Goal: Navigation & Orientation: Understand site structure

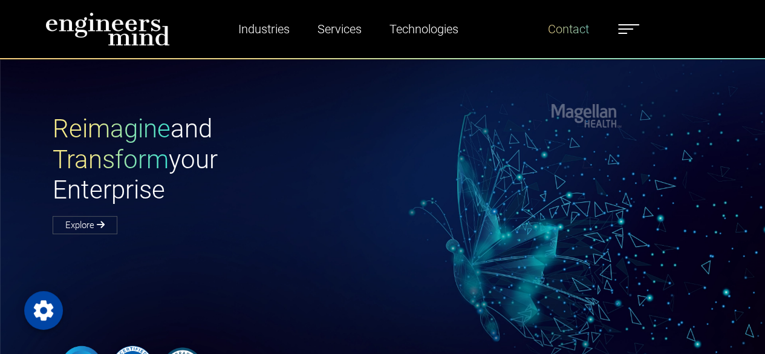
click at [571, 25] on link "Contact" at bounding box center [568, 29] width 51 height 28
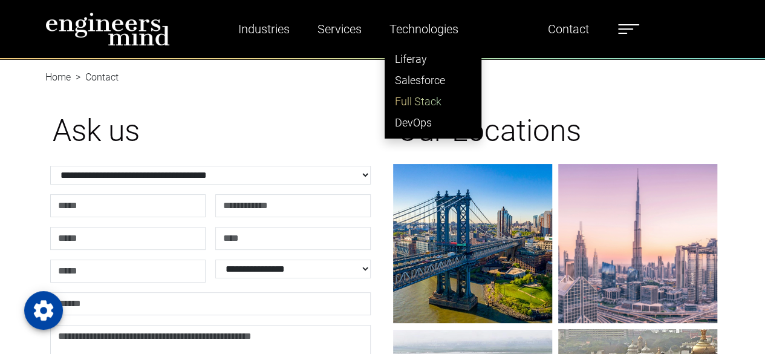
click at [445, 101] on link "Full Stack" at bounding box center [433, 101] width 96 height 21
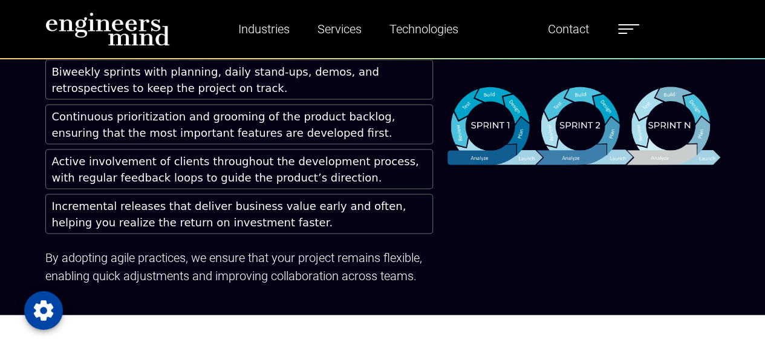
scroll to position [3688, 0]
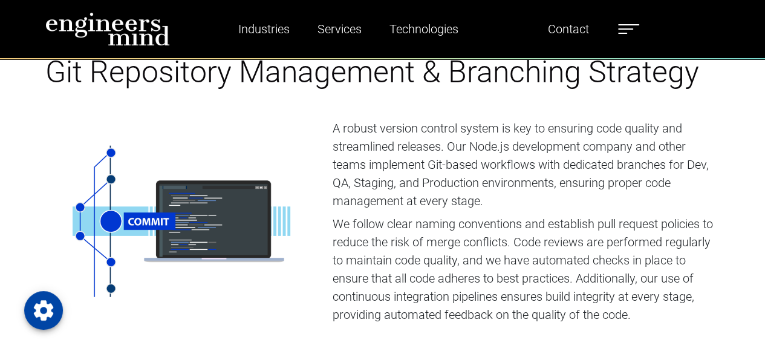
click at [131, 27] on img at bounding box center [107, 29] width 125 height 34
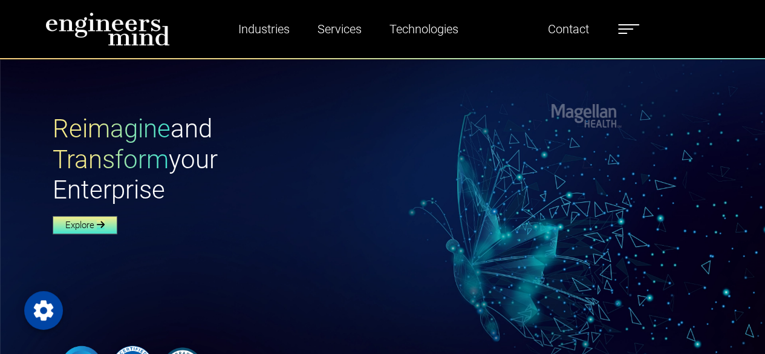
click at [103, 223] on icon at bounding box center [101, 224] width 8 height 9
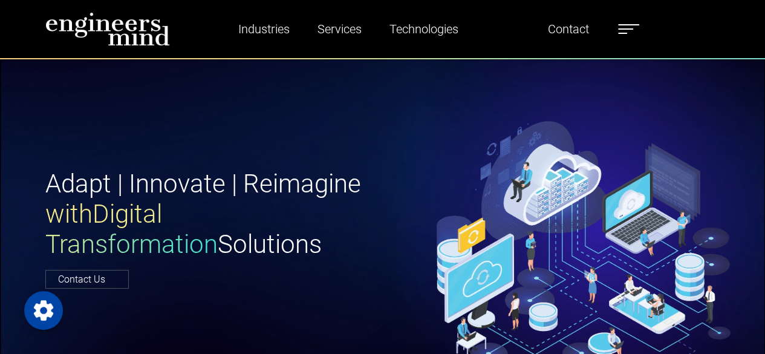
click at [114, 30] on img at bounding box center [107, 29] width 125 height 34
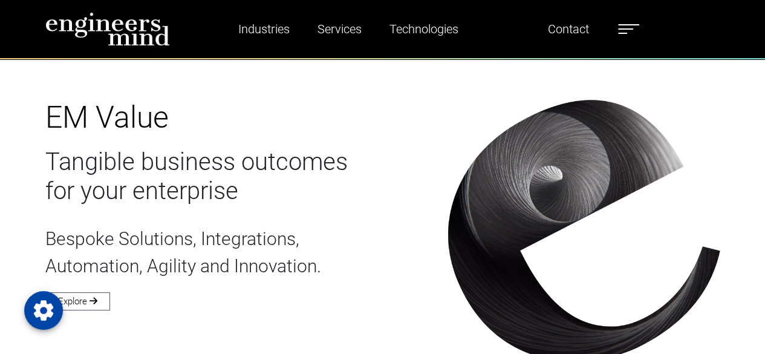
scroll to position [2297, 0]
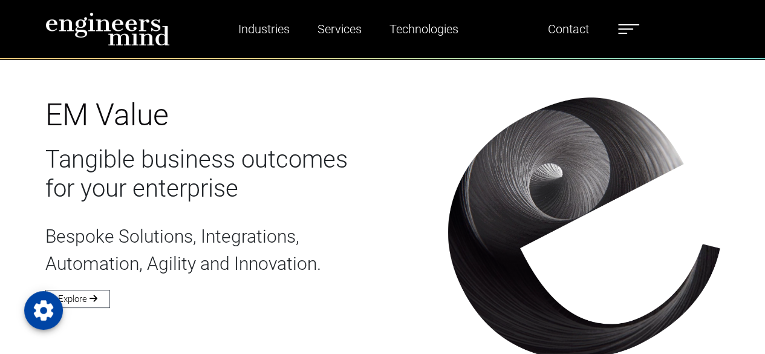
click at [25, 18] on nav "Industries Financial Services Healthcare Manufacturing Services Digital Transfo…" at bounding box center [382, 29] width 765 height 59
drag, startPoint x: 25, startPoint y: 18, endPoint x: 76, endPoint y: 30, distance: 52.1
click at [76, 30] on nav "Industries Financial Services Healthcare Manufacturing Services Digital Transfo…" at bounding box center [382, 29] width 765 height 59
